Goal: Find specific page/section: Find specific page/section

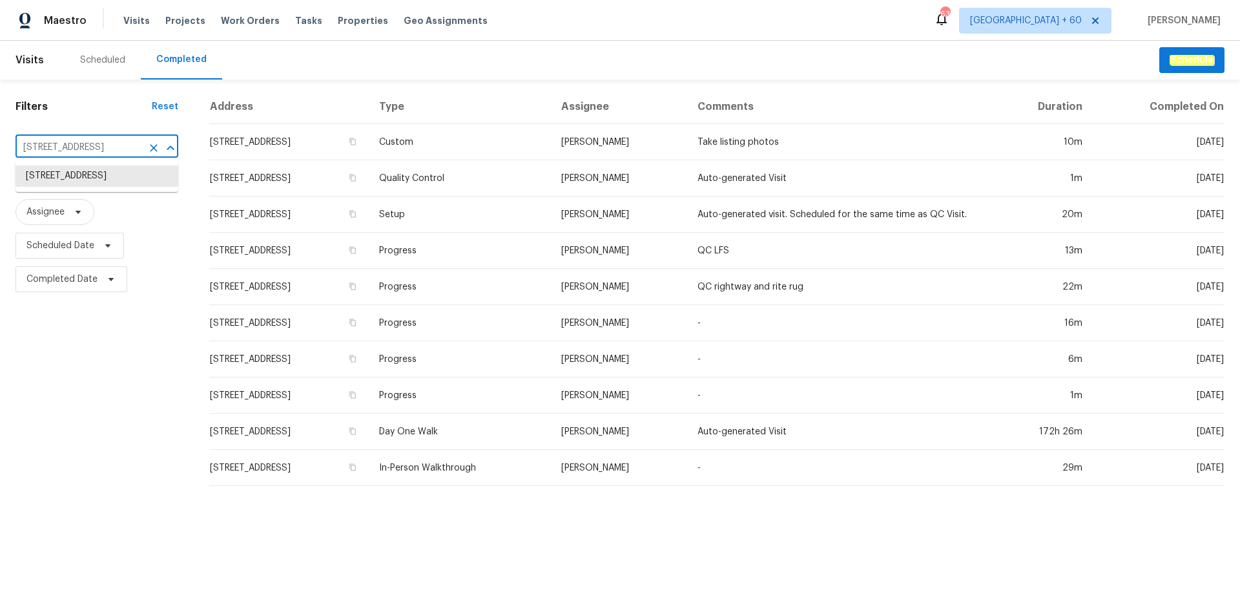
type input "23112 Marlboro St, Dearborn, MI 48128"
click at [90, 180] on li "23112 Marlboro St, Dearborn, MI 48128" at bounding box center [97, 175] width 163 height 21
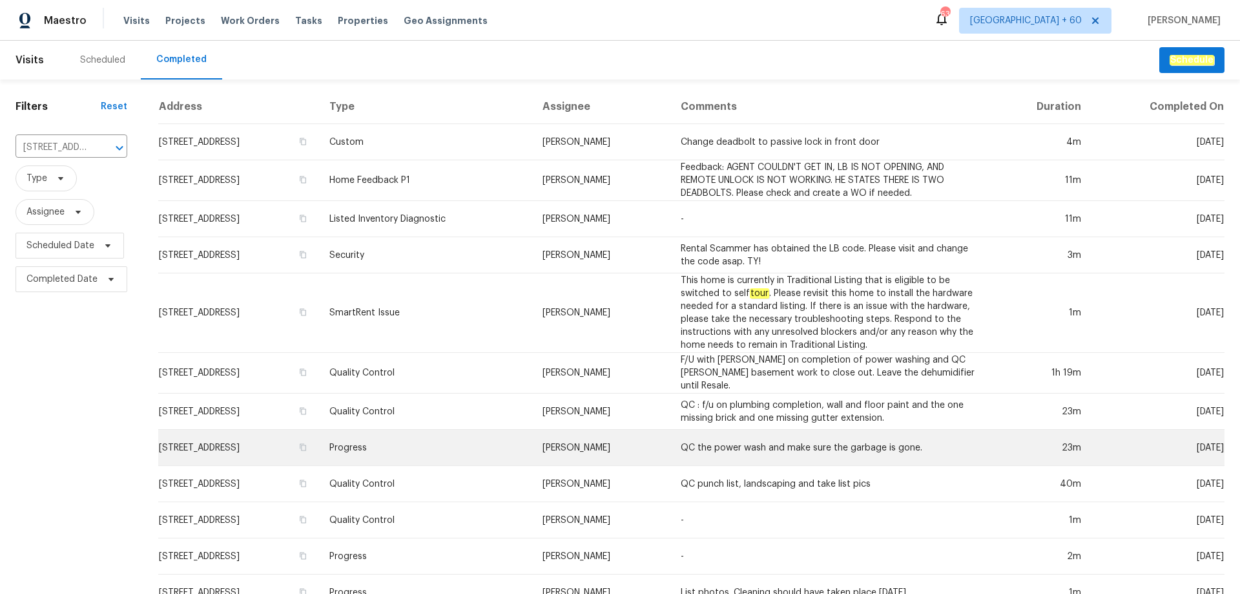
scroll to position [182, 0]
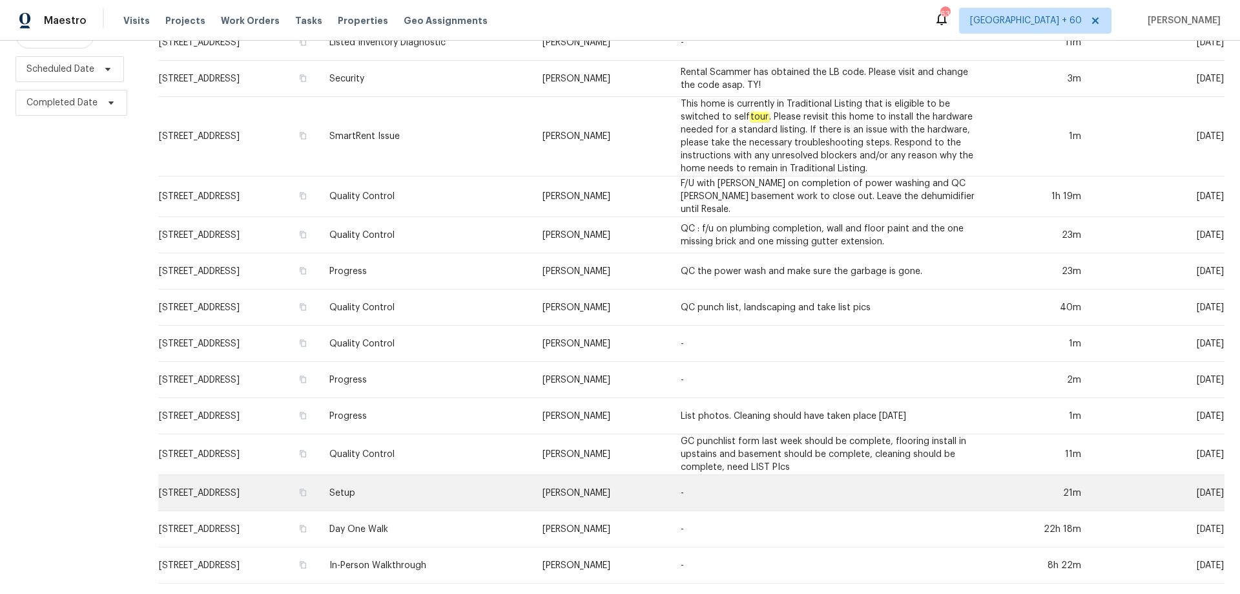
click at [465, 478] on td "Setup" at bounding box center [425, 493] width 213 height 36
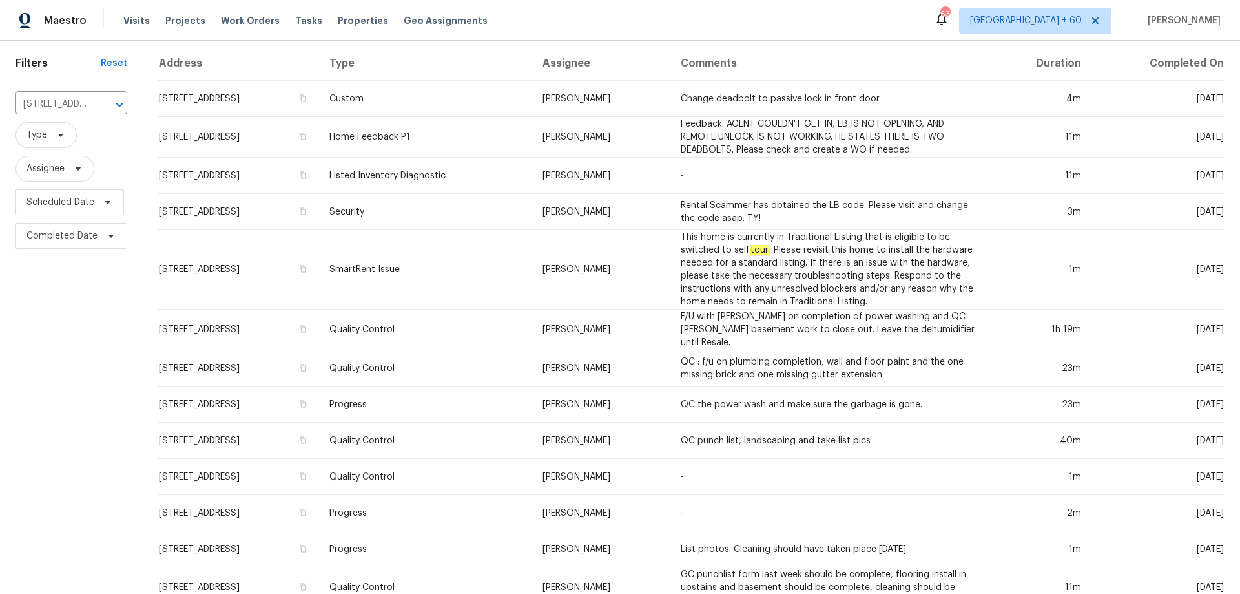
scroll to position [0, 0]
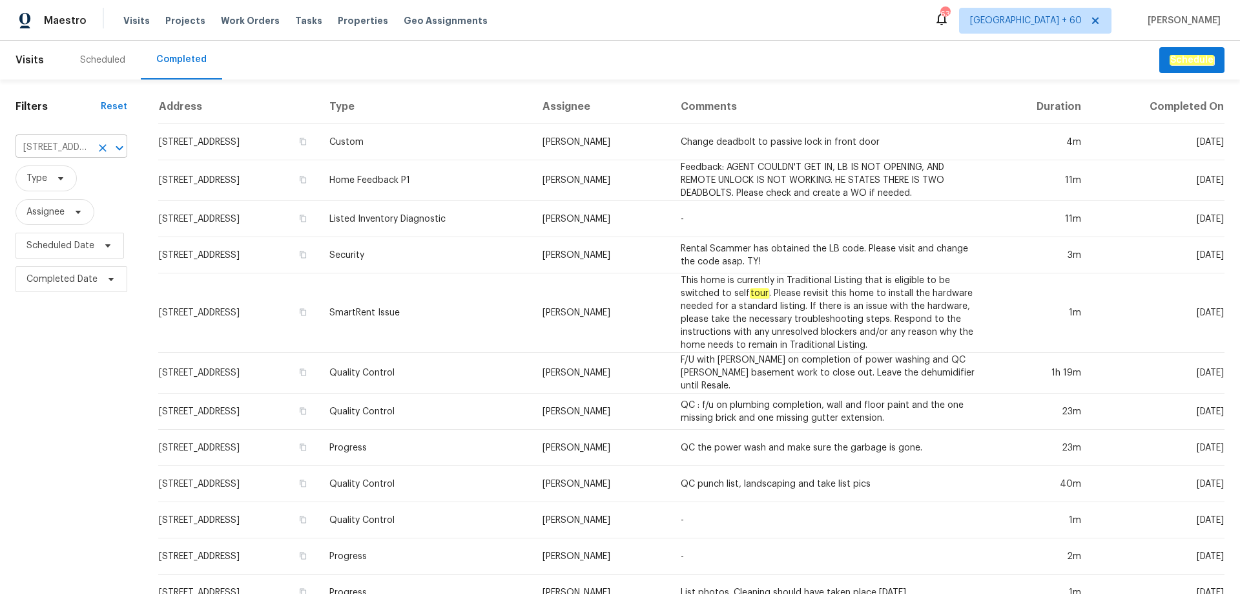
click at [79, 146] on input "23112 Marlboro St, Dearborn, MI 48128" at bounding box center [54, 148] width 76 height 20
paste input "1363 Edgewood Blvd, Berkley, MI 48072"
click at [68, 148] on input "23112 Marlboro St, Dearborn, MI 48128" at bounding box center [54, 148] width 76 height 20
paste input "1363 Edgewood Blvd, Berkley, MI 48072"
type input "1363 Edgewood Blvd, Berkley, MI 48072"
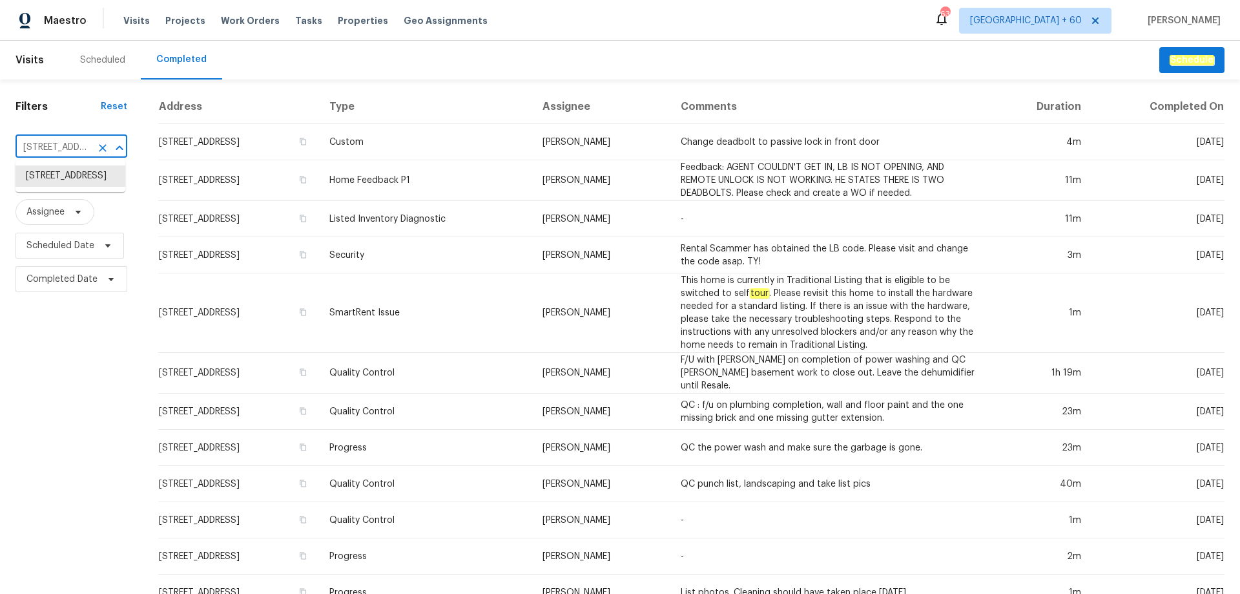
scroll to position [0, 102]
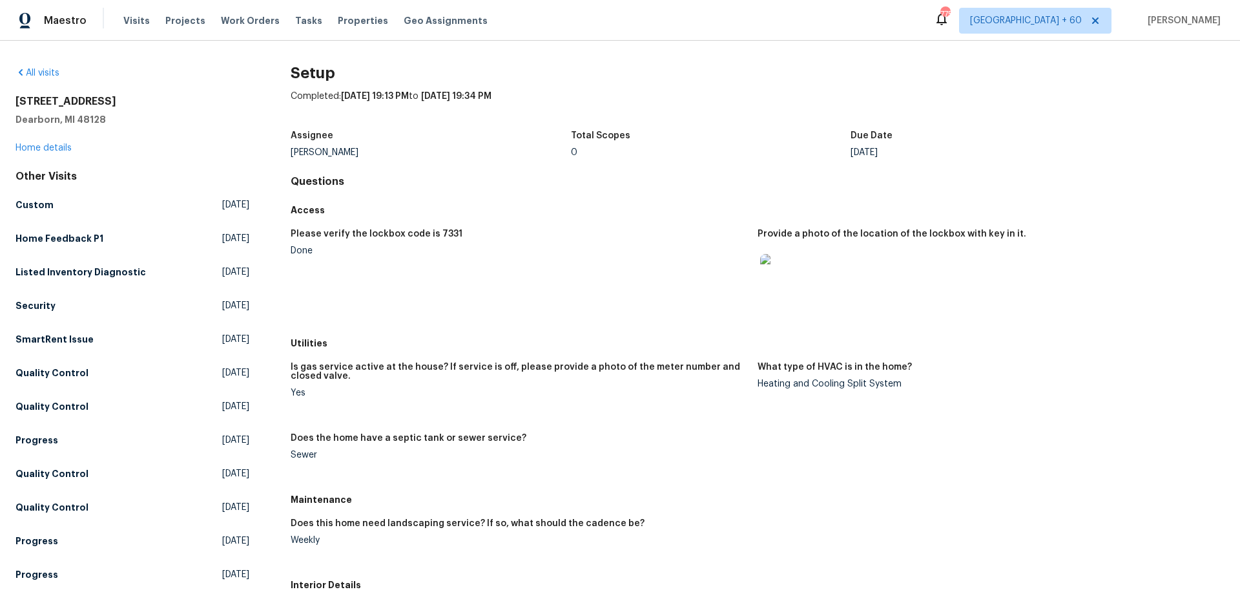
click at [643, 217] on div "Access" at bounding box center [758, 209] width 934 height 23
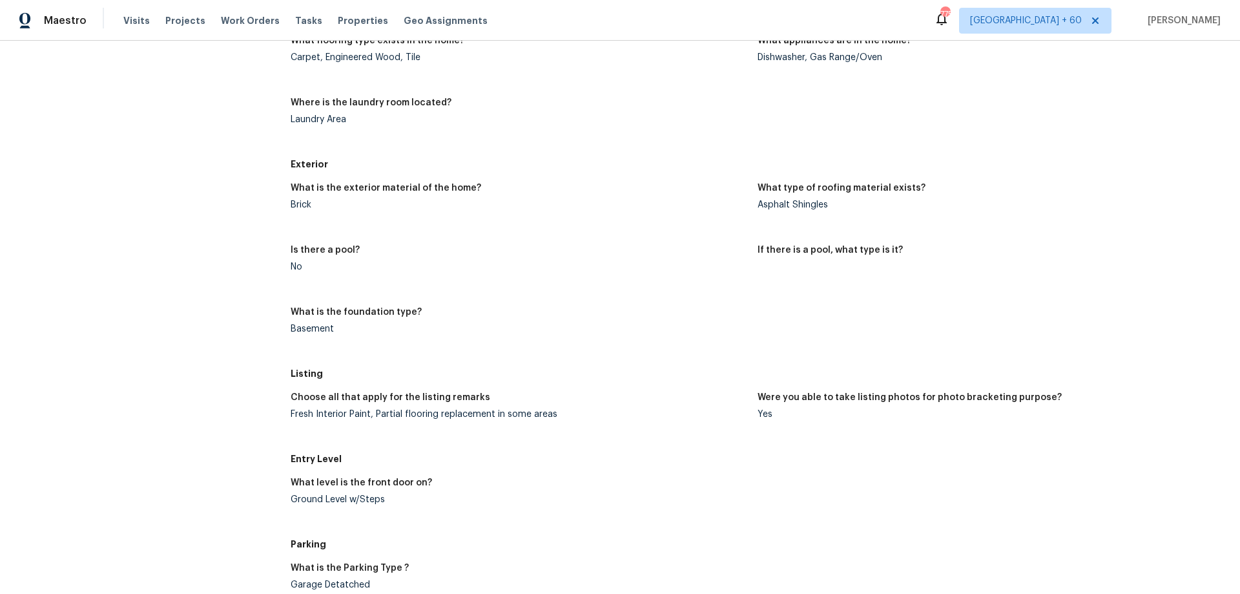
click at [299, 325] on div "Basement" at bounding box center [519, 328] width 457 height 9
click at [360, 313] on h5 "What is the foundation type?" at bounding box center [356, 311] width 131 height 9
click at [291, 329] on div "Basement" at bounding box center [519, 328] width 457 height 9
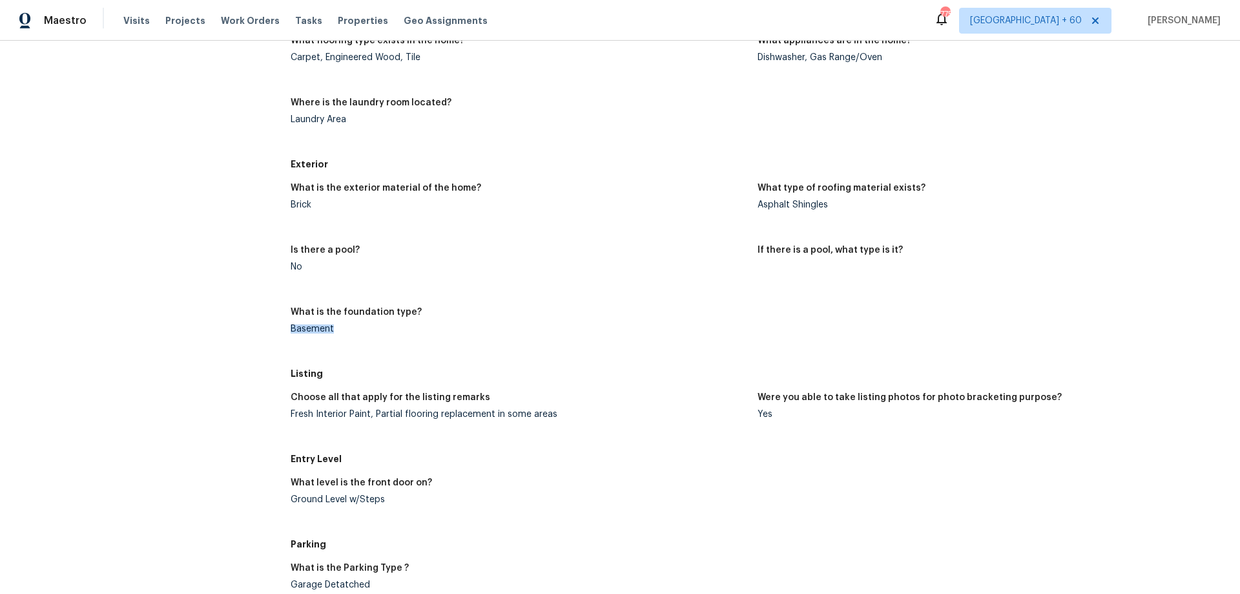
click at [291, 329] on div "Basement" at bounding box center [519, 328] width 457 height 9
click at [342, 333] on div "Basement" at bounding box center [519, 328] width 457 height 9
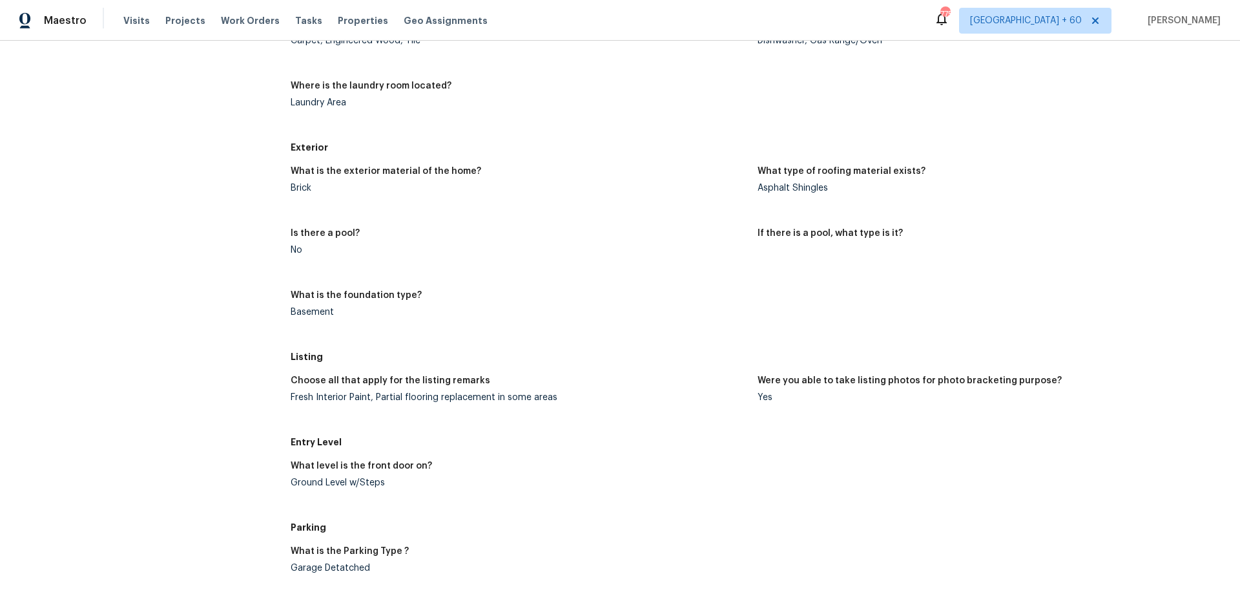
scroll to position [1019, 0]
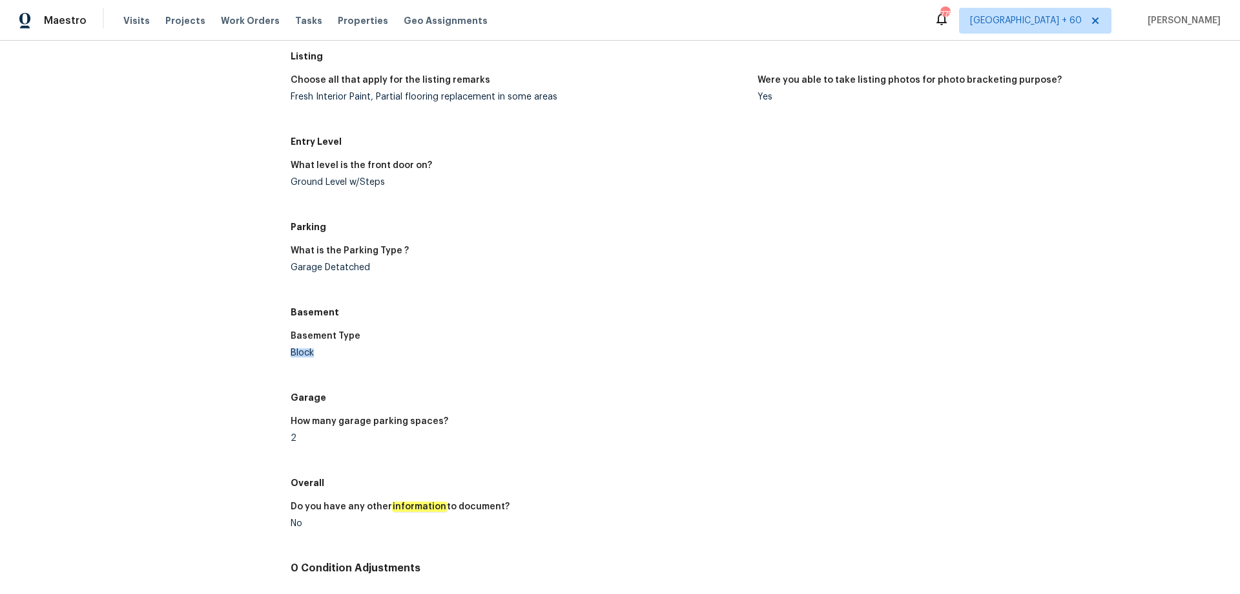
drag, startPoint x: 281, startPoint y: 356, endPoint x: 320, endPoint y: 351, distance: 39.1
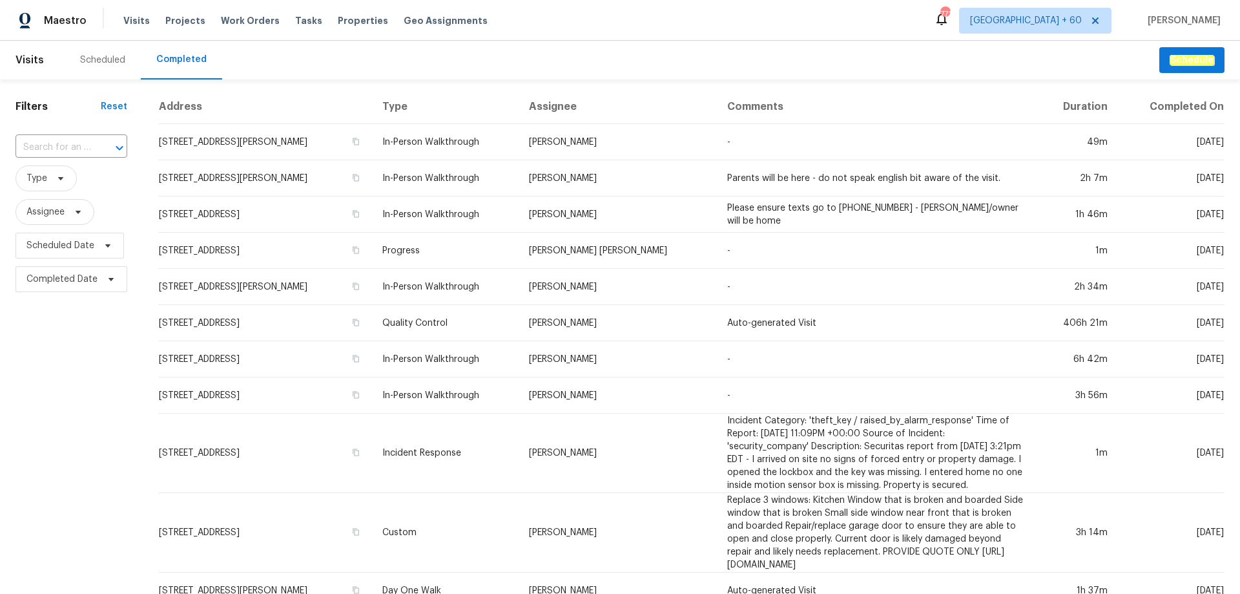
click at [63, 151] on input "text" at bounding box center [54, 148] width 76 height 20
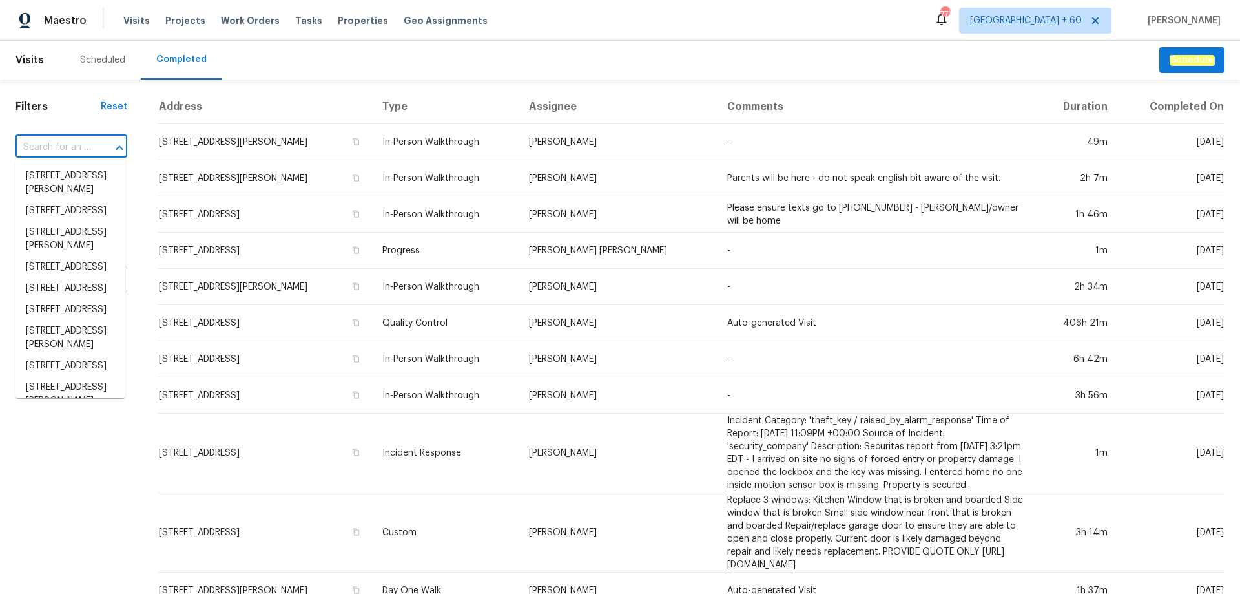
paste input "1363 Edgewood Blvd, Berkley, MI 48072"
type input "1363 Edgewood Blvd, Berkley, MI 48072"
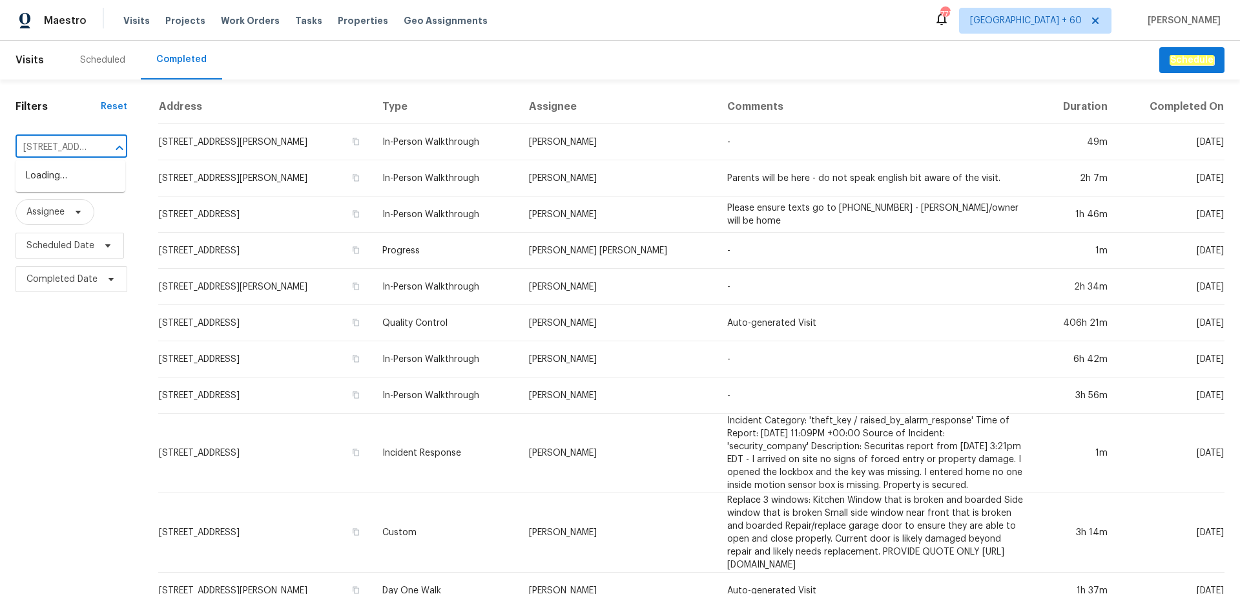
scroll to position [0, 102]
click at [70, 176] on li "1363 Edgewood Blvd, Berkley, MI 48072" at bounding box center [71, 182] width 110 height 35
click at [43, 149] on input "text" at bounding box center [54, 148] width 76 height 20
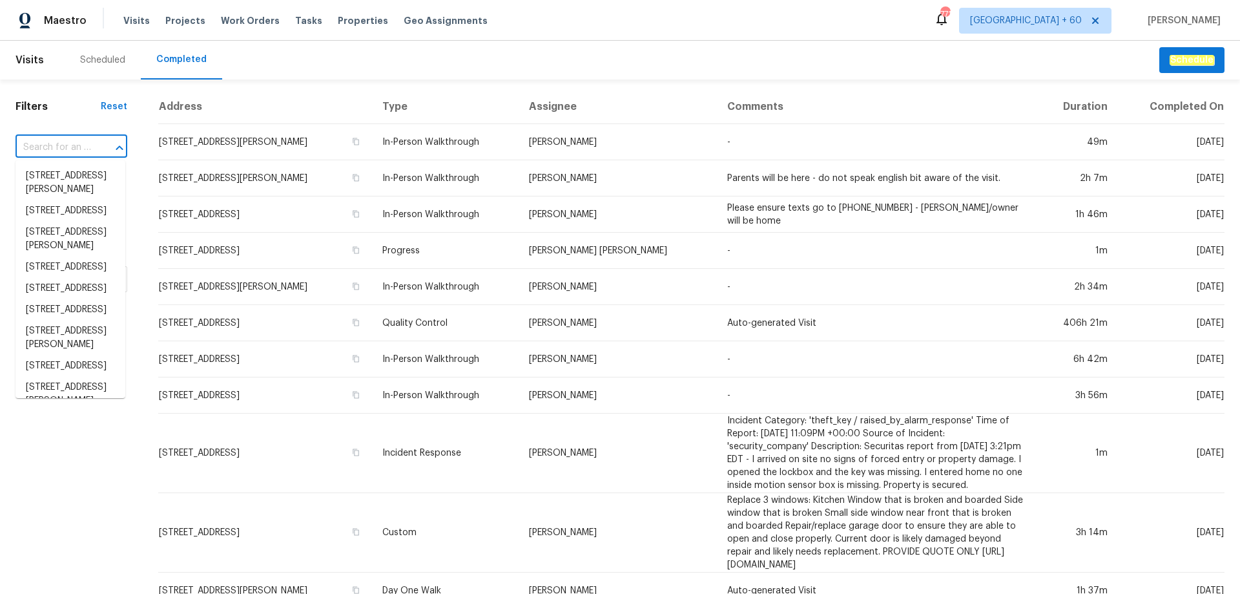
paste input "1363 Edgewood Blvd, Berkley, MI 48072"
type input "1363 Edgewood Blvd, Berkley, MI 48072"
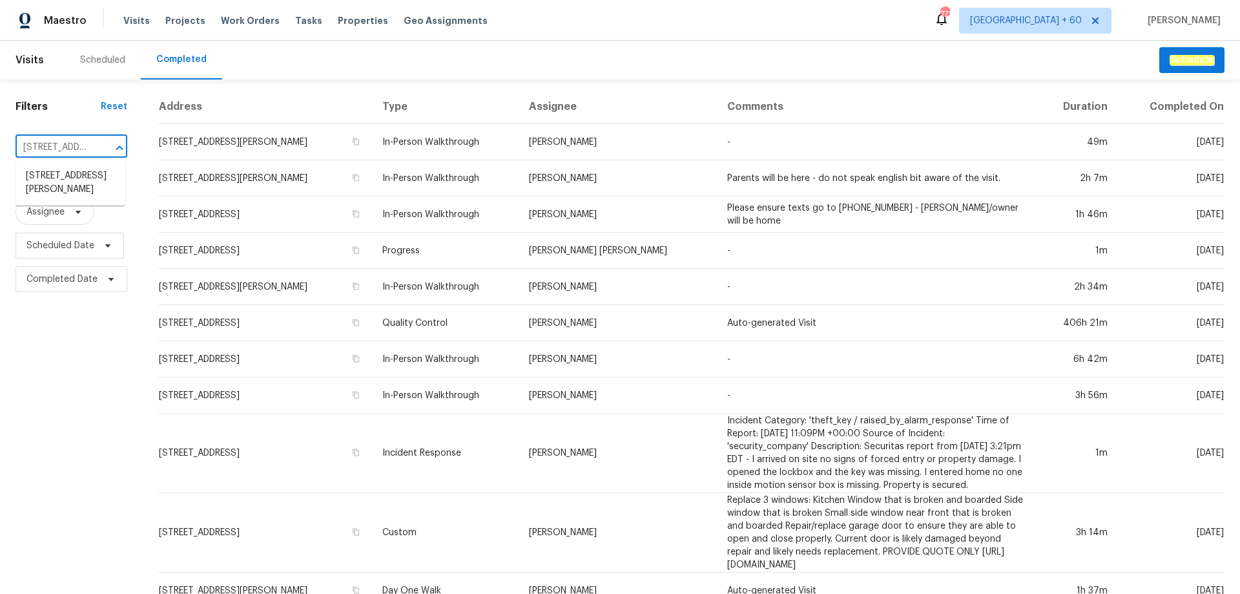
scroll to position [0, 102]
click at [79, 200] on li "1363 Edgewood Blvd, Berkley, MI 48072" at bounding box center [71, 182] width 110 height 35
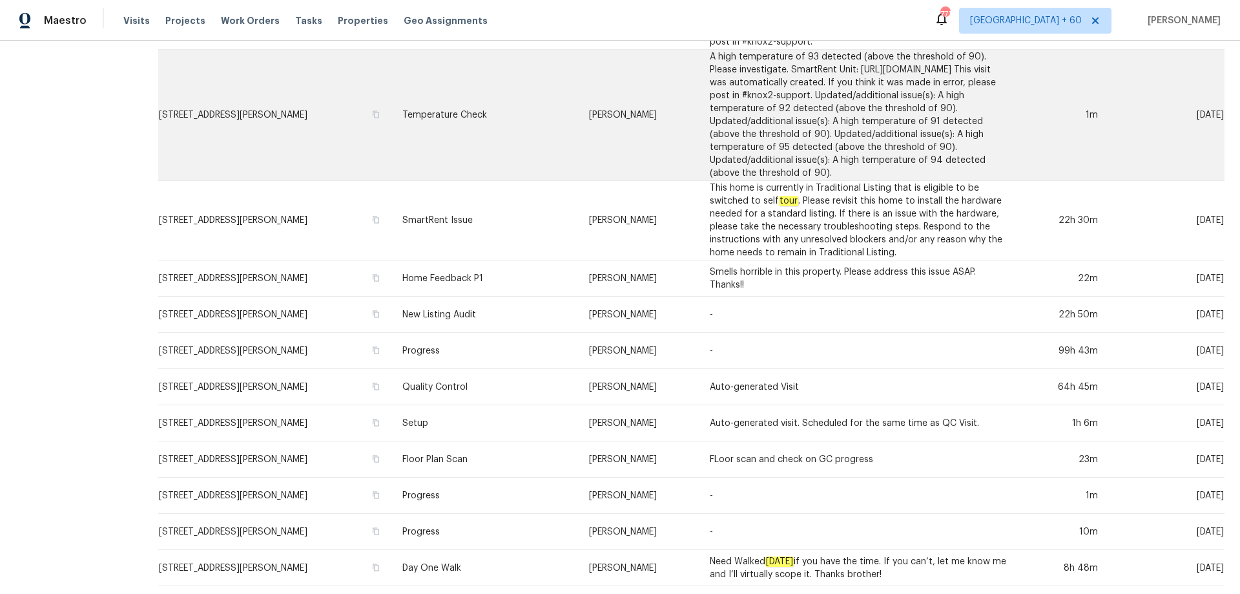
scroll to position [388, 0]
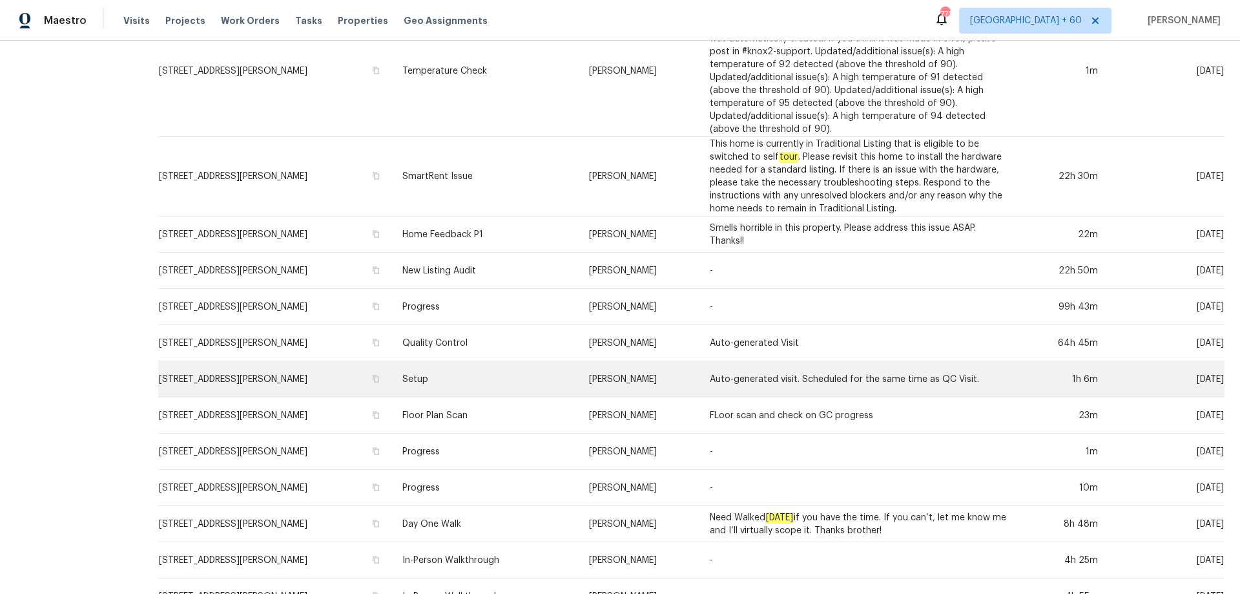
click at [475, 397] on td "Setup" at bounding box center [485, 379] width 187 height 36
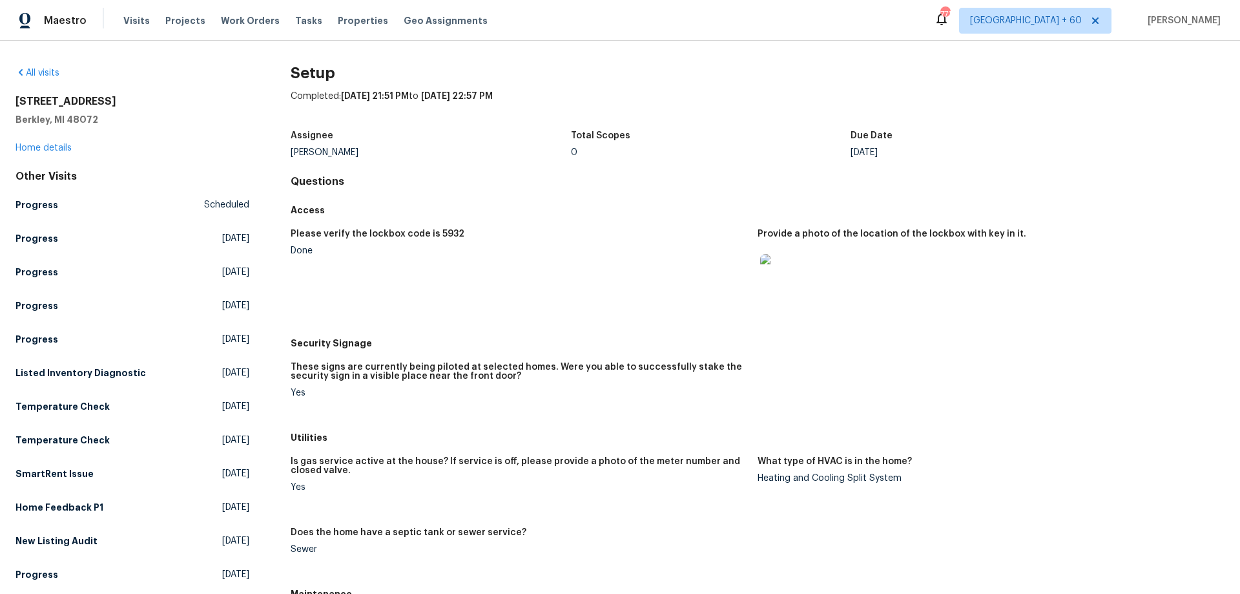
scroll to position [391, 0]
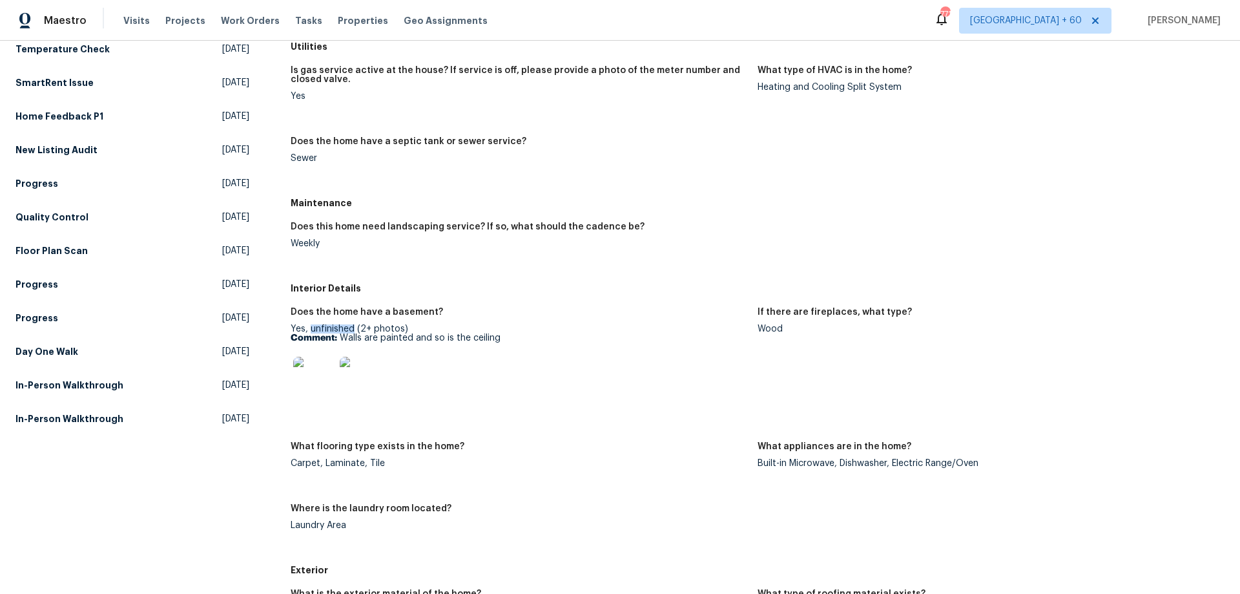
drag, startPoint x: 309, startPoint y: 328, endPoint x: 350, endPoint y: 328, distance: 40.7
click at [350, 328] on div "Yes, unfinished (2+ photos) Comment: Walls are painted and so is the ceiling" at bounding box center [519, 364] width 457 height 81
